Goal: Task Accomplishment & Management: Manage account settings

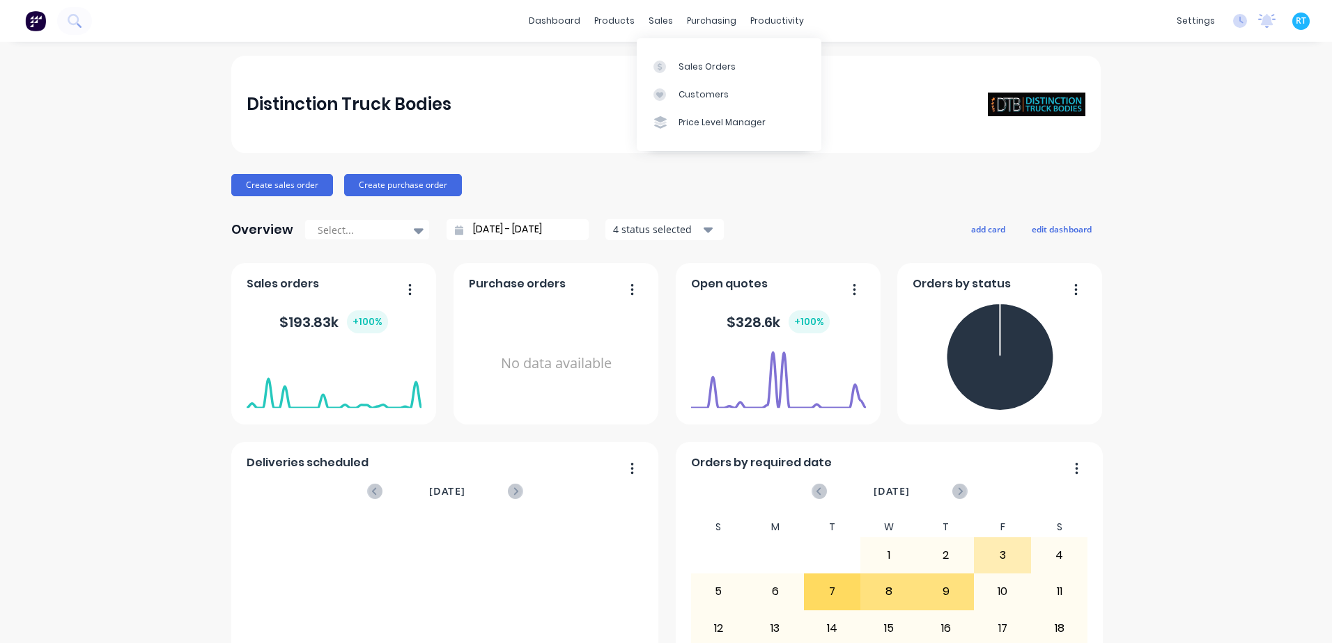
click at [663, 49] on div "Sales Orders Customers Price Level Manager" at bounding box center [729, 94] width 185 height 112
click at [671, 62] on div at bounding box center [663, 67] width 21 height 13
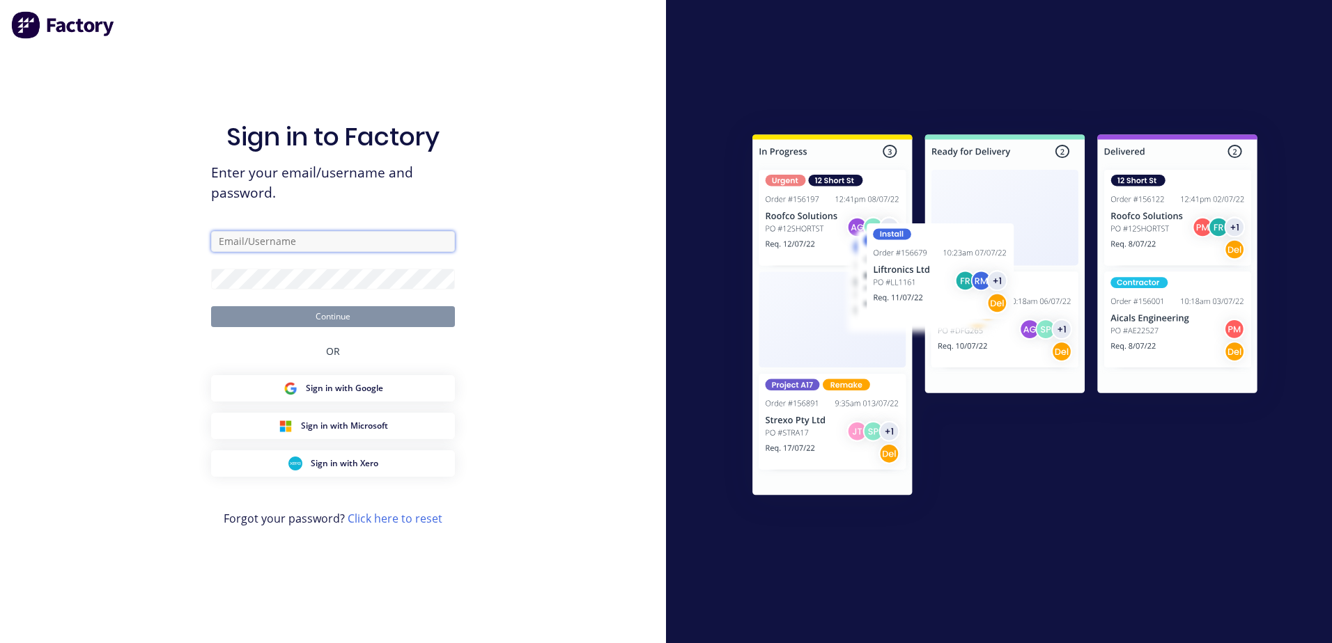
type input "[EMAIL_ADDRESS][DOMAIN_NAME]"
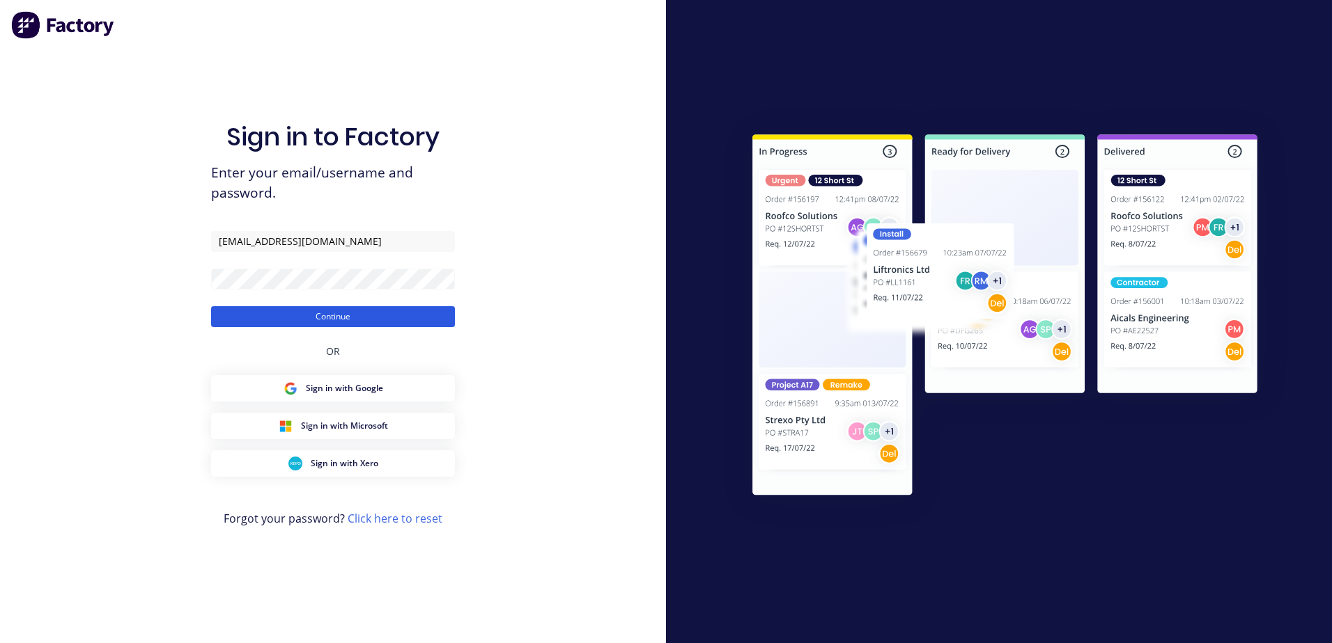
click at [344, 325] on div "Sign in to Factory Enter your email/username and password. [EMAIL_ADDRESS][DOMA…" at bounding box center [333, 335] width 244 height 593
click at [348, 321] on button "Continue" at bounding box center [333, 316] width 244 height 21
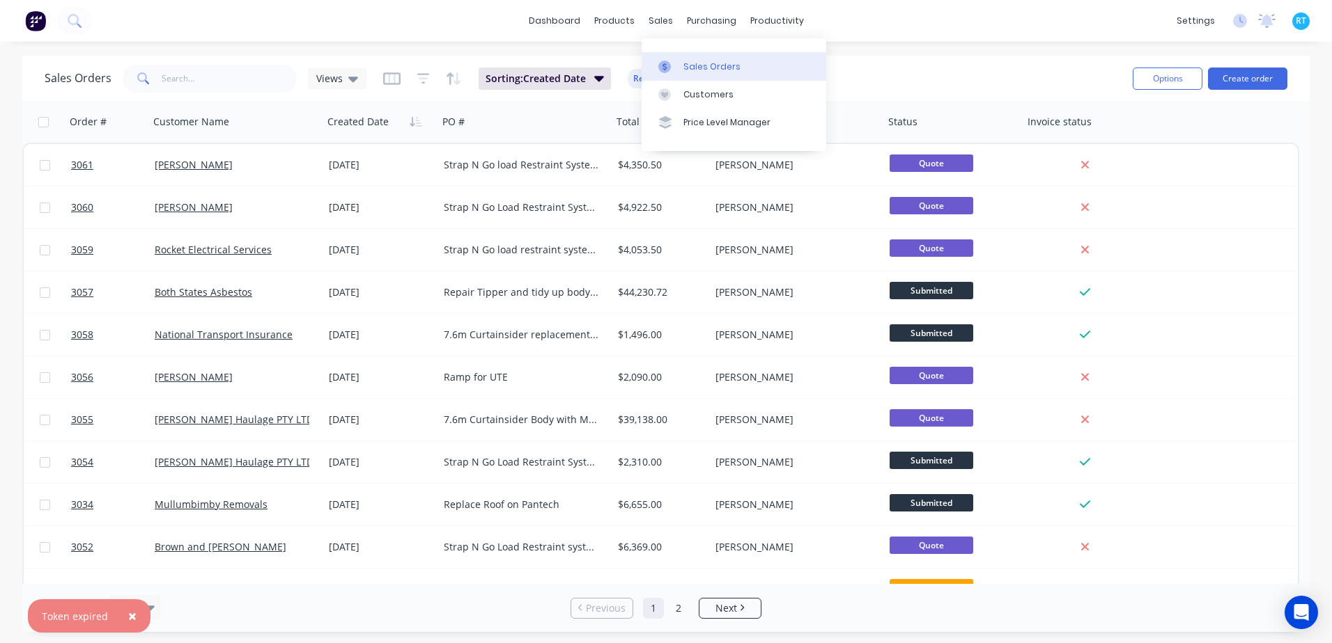
click at [662, 56] on link "Sales Orders" at bounding box center [733, 66] width 185 height 28
click at [724, 74] on link "Sales Orders" at bounding box center [733, 66] width 185 height 28
click at [83, 125] on div "Order #" at bounding box center [88, 122] width 37 height 14
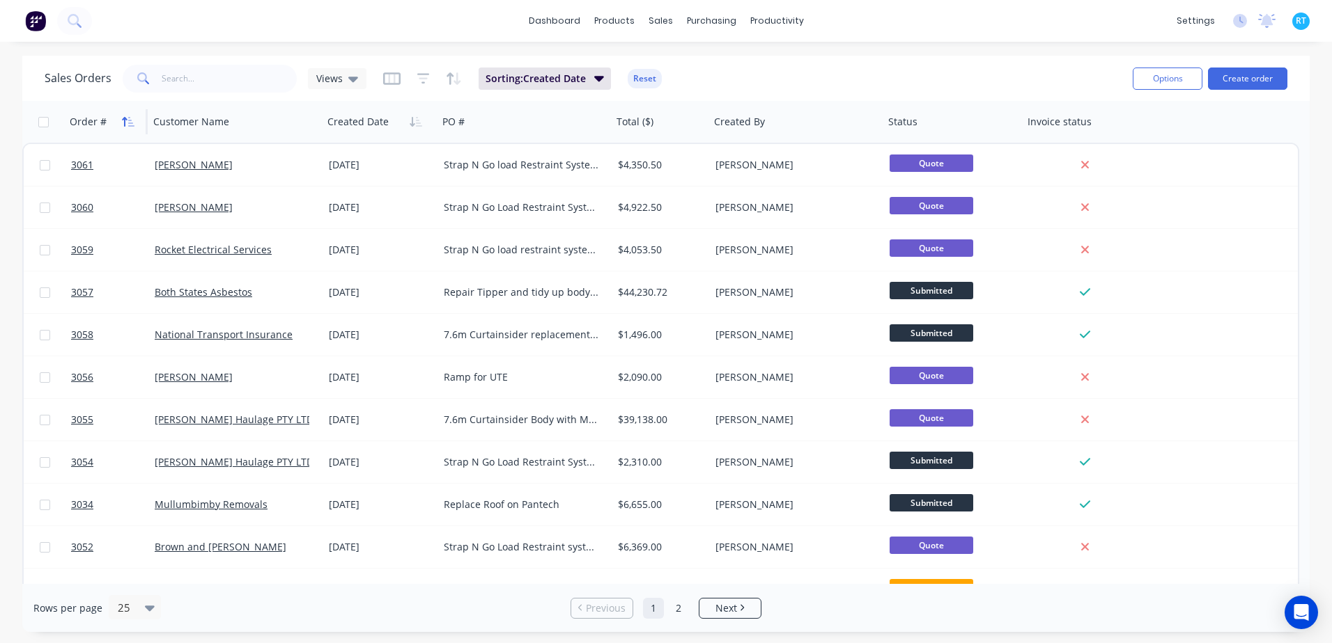
click at [128, 127] on icon "button" at bounding box center [128, 121] width 13 height 11
click at [127, 127] on icon "button" at bounding box center [128, 121] width 13 height 11
click at [126, 126] on icon "button" at bounding box center [128, 121] width 13 height 11
